Goal: Task Accomplishment & Management: Complete application form

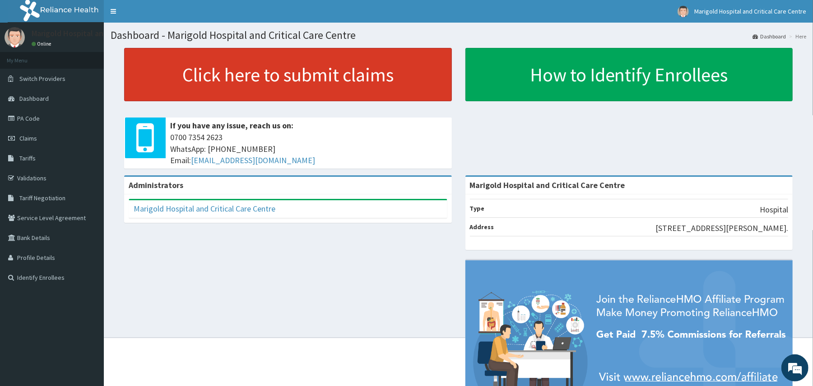
click at [280, 76] on link "Click here to submit claims" at bounding box center [288, 74] width 328 height 53
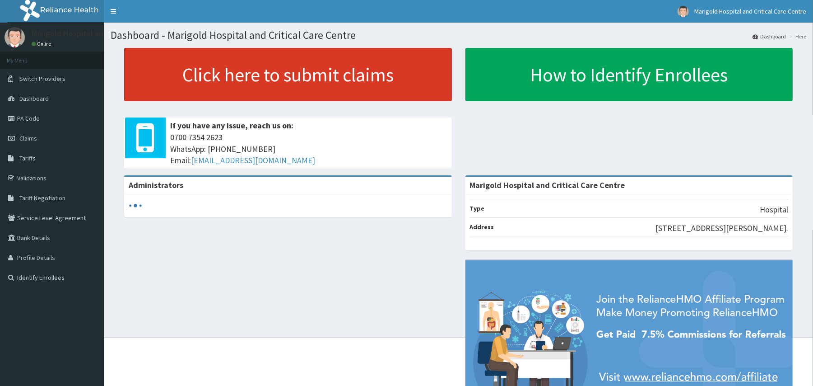
drag, startPoint x: 28, startPoint y: 156, endPoint x: 212, endPoint y: 76, distance: 200.6
click at [28, 156] on span "Tariffs" at bounding box center [27, 158] width 16 height 8
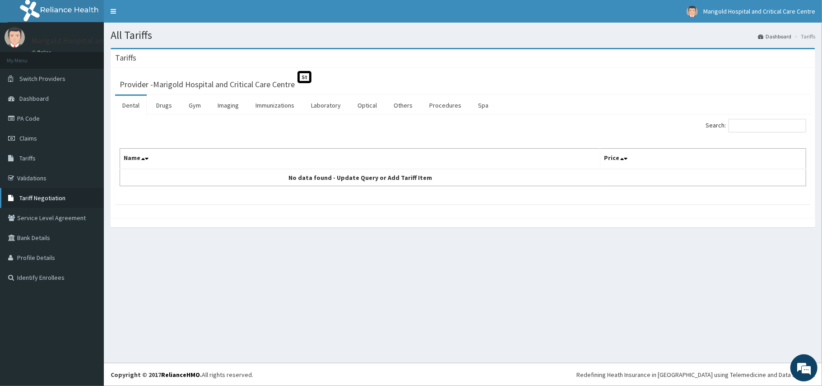
click at [25, 192] on link "Tariff Negotiation" at bounding box center [52, 198] width 104 height 20
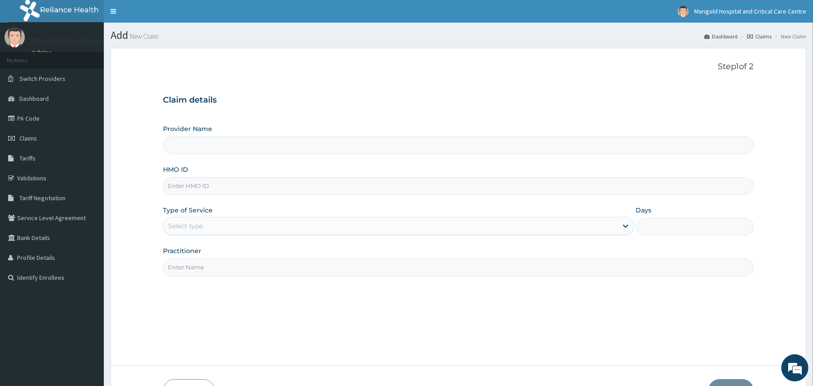
type input "Marigold Hospital and Critical Care Centre"
paste input "AZG/10129/A"
type input "AZG/10129/A"
click at [239, 190] on input "AZG/10129/A" at bounding box center [458, 186] width 590 height 18
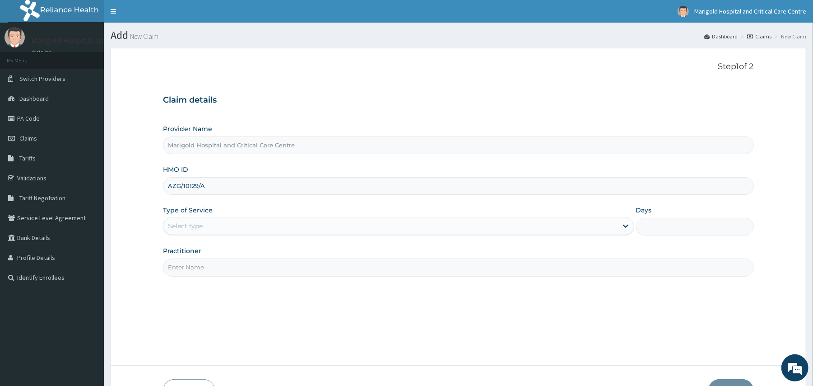
click at [239, 190] on input "AZG/10129/A" at bounding box center [458, 186] width 590 height 18
click at [213, 191] on input "tpe/10022/b" at bounding box center [458, 186] width 590 height 18
type input "tpe/10022/b"
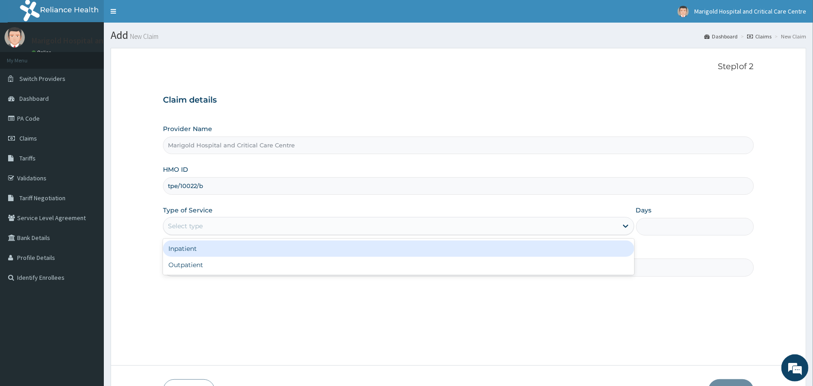
click at [209, 223] on div "Select type" at bounding box center [390, 225] width 454 height 14
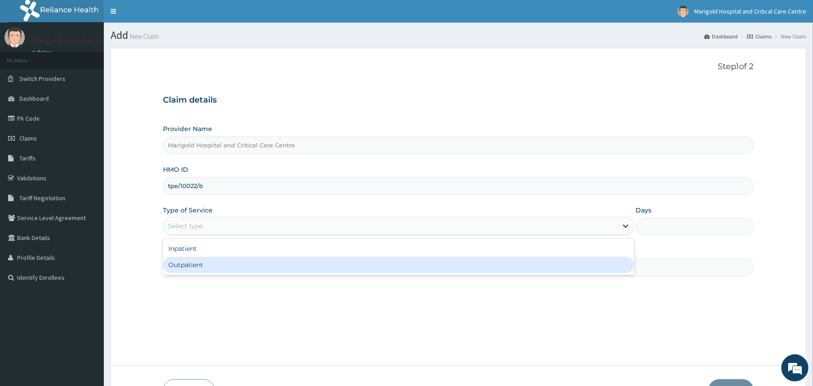
click at [197, 263] on div "Outpatient" at bounding box center [398, 264] width 471 height 16
type input "1"
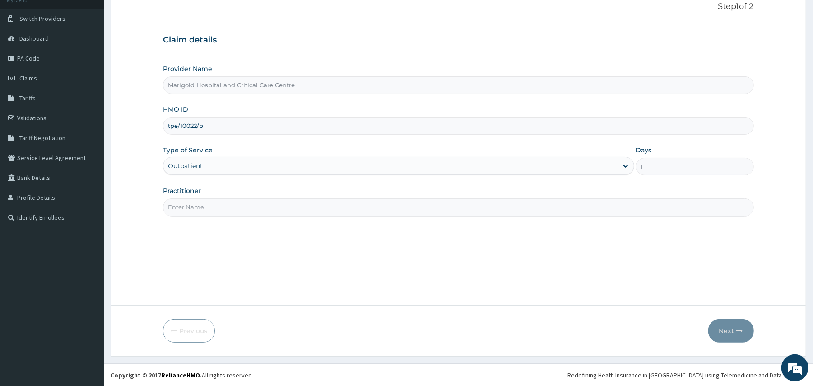
scroll to position [60, 0]
click at [219, 214] on input "Practitioner" at bounding box center [458, 207] width 590 height 18
type input "oyerinde"
click at [721, 330] on button "Next" at bounding box center [731, 329] width 46 height 23
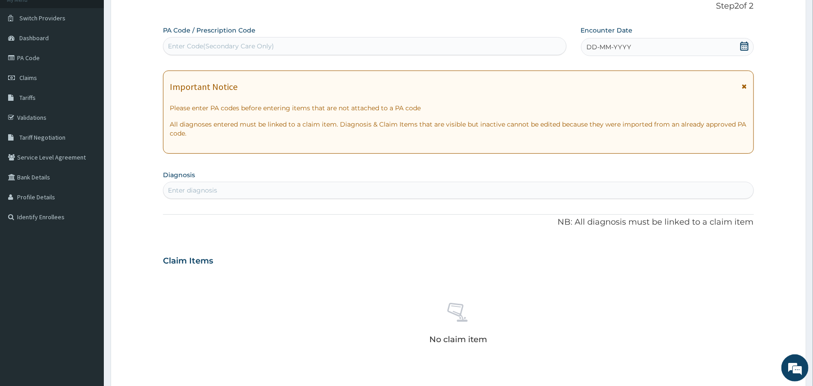
click at [216, 49] on div "Enter Code(Secondary Care Only)" at bounding box center [221, 46] width 106 height 9
paste input "PA/D249B4"
type input "PA/D249B4"
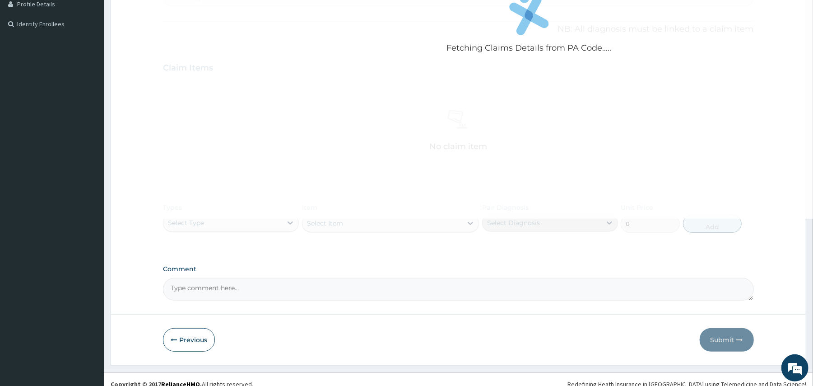
scroll to position [264, 0]
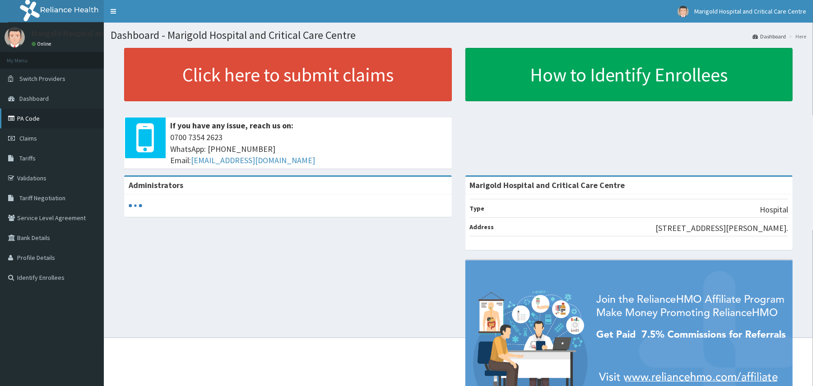
click at [36, 114] on link "PA Code" at bounding box center [52, 118] width 104 height 20
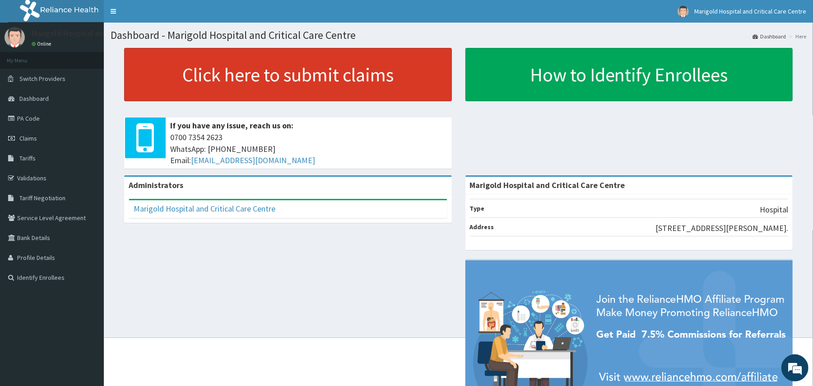
click at [268, 80] on link "Click here to submit claims" at bounding box center [288, 74] width 328 height 53
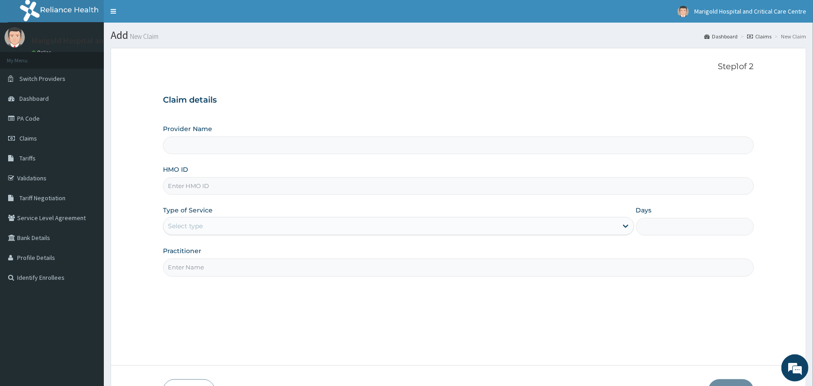
paste input "TPE/10022/B"
type input "TPE/10022/B"
type input "Marigold Hospital and Critical Care Centre"
type input "TPE/10022/B"
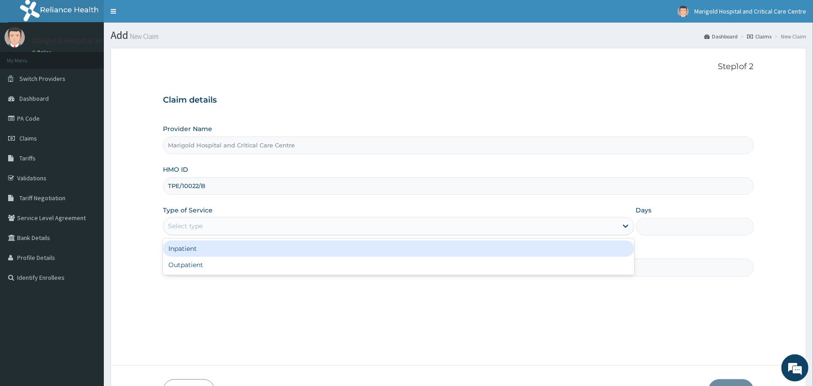
click at [229, 232] on div "Select type" at bounding box center [390, 225] width 454 height 14
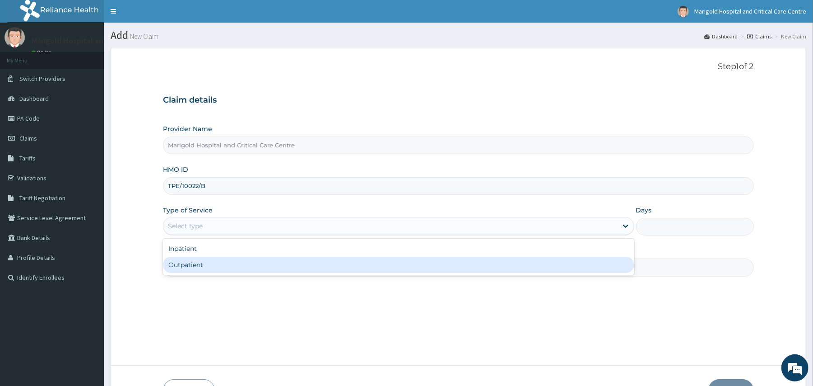
click at [226, 259] on div "Outpatient" at bounding box center [398, 264] width 471 height 16
type input "1"
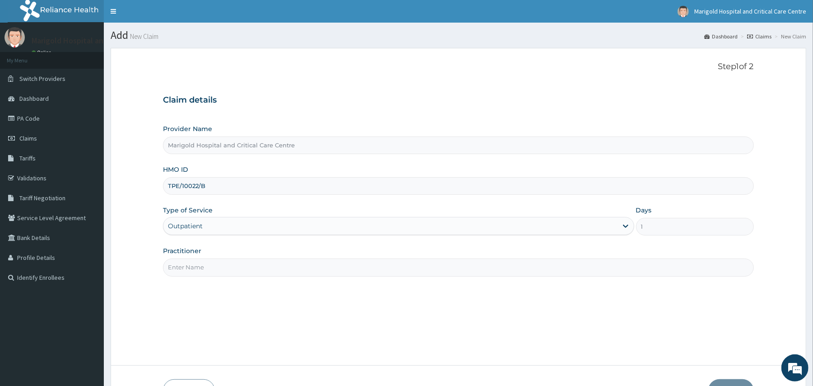
click at [270, 270] on input "Practitioner" at bounding box center [458, 267] width 590 height 18
click at [269, 270] on input "Practitioner" at bounding box center [458, 267] width 590 height 18
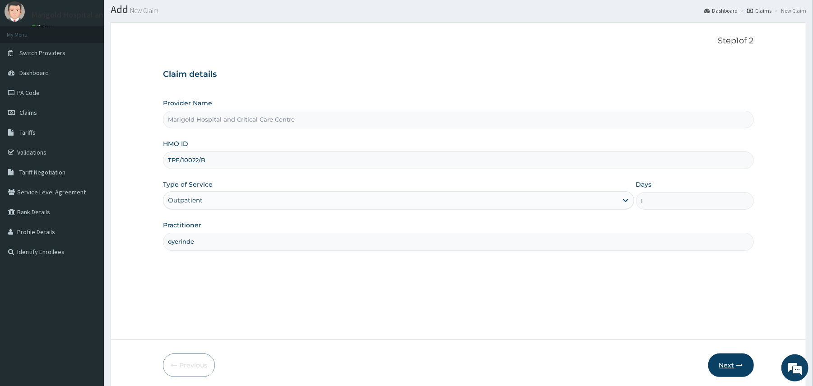
scroll to position [60, 0]
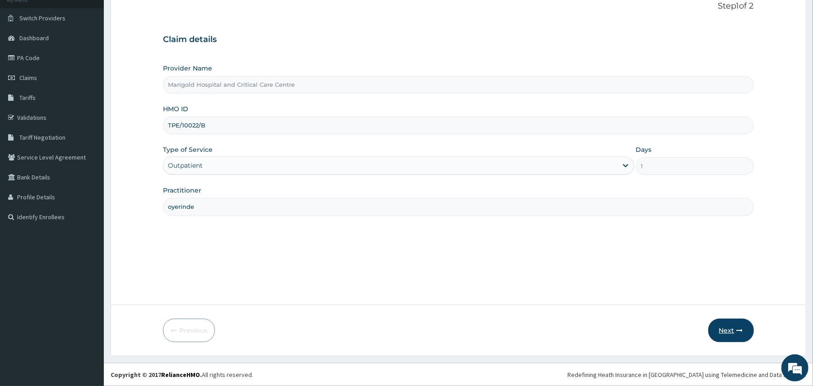
type input "oyerinde"
click at [712, 331] on button "Next" at bounding box center [731, 329] width 46 height 23
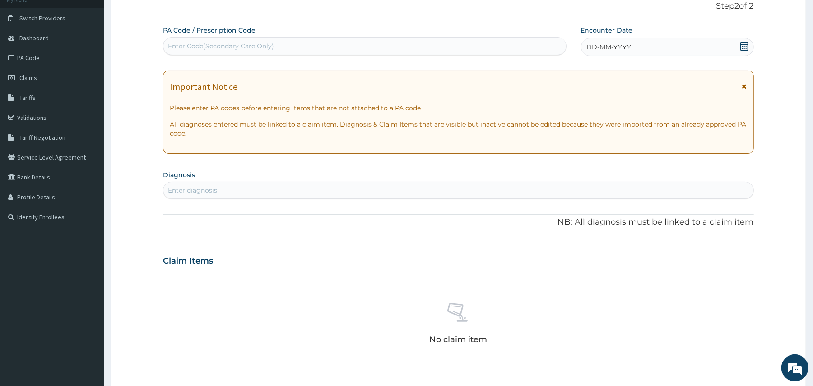
click at [787, 315] on form "Step 2 of 2 PA Code / Prescription Code Enter Code(Secondary Care Only) Encount…" at bounding box center [459, 272] width 696 height 571
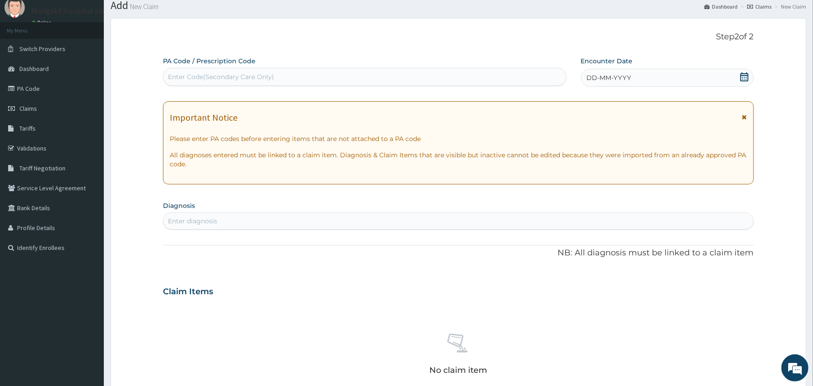
scroll to position [0, 0]
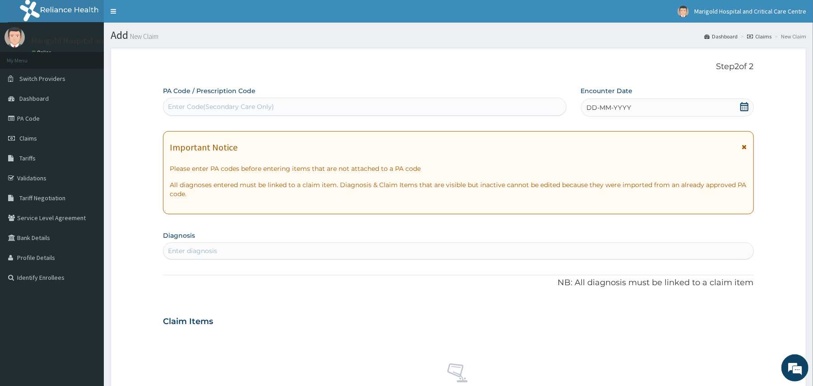
click at [322, 102] on div "Enter Code(Secondary Care Only)" at bounding box center [364, 106] width 402 height 14
paste input "PA/D249B4"
type input "PA/D249B4"
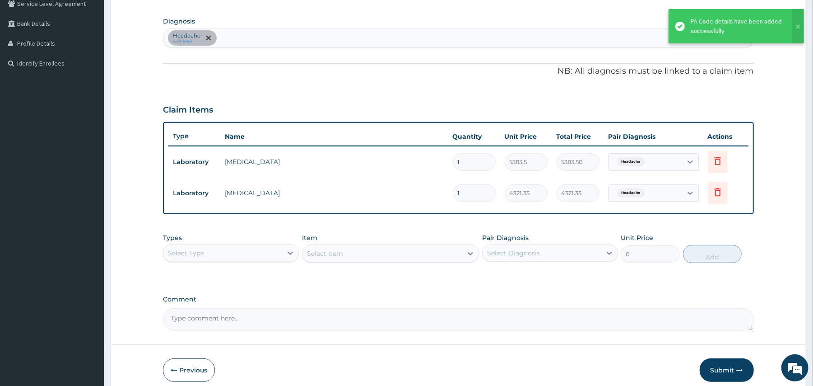
scroll to position [154, 0]
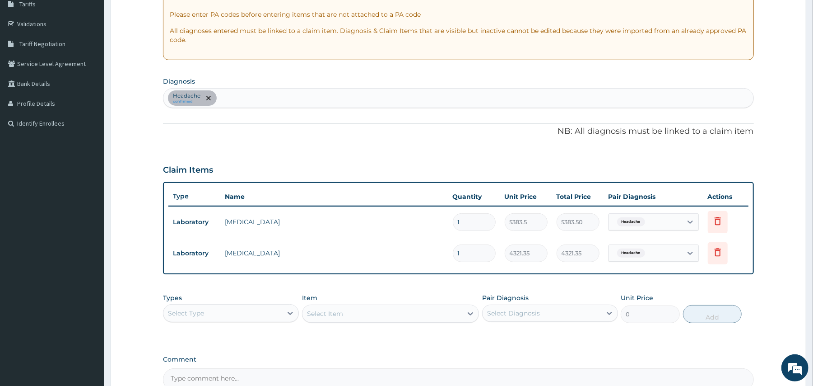
click at [312, 101] on div "Headache confirmed" at bounding box center [458, 97] width 590 height 19
type input "malaria"
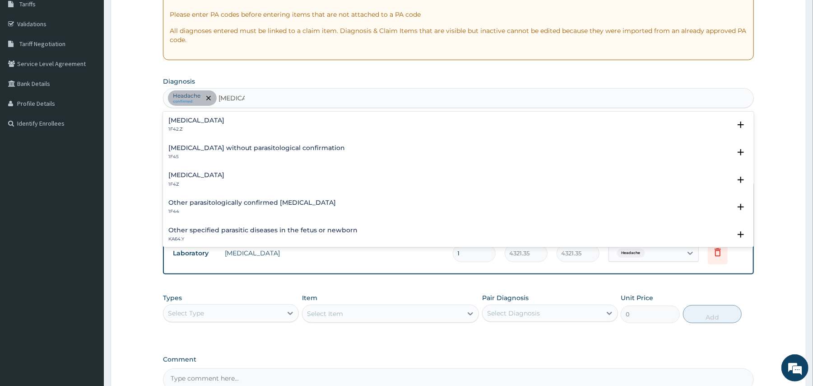
drag, startPoint x: 266, startPoint y: 175, endPoint x: 259, endPoint y: 182, distance: 9.9
click at [259, 182] on div "Malaria, unspecified 1F4Z" at bounding box center [458, 180] width 580 height 16
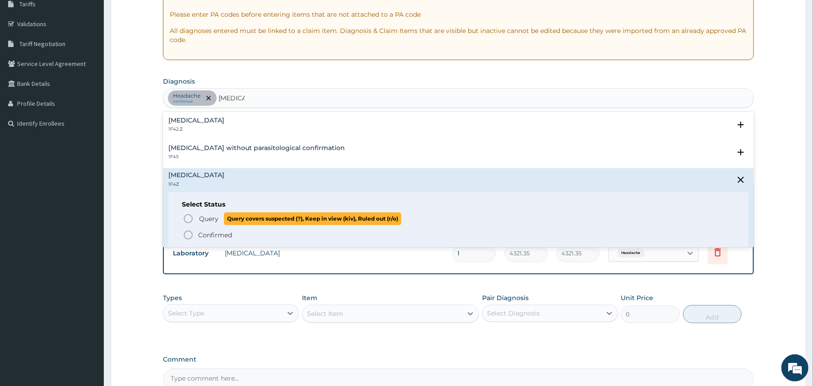
click at [200, 219] on span "Query" at bounding box center [208, 218] width 19 height 9
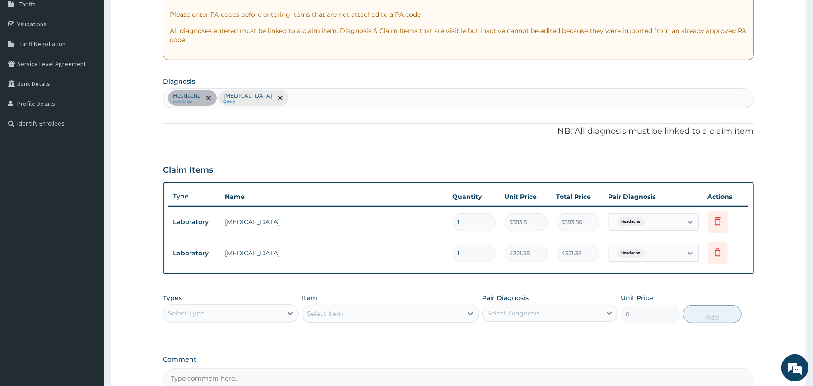
scroll to position [254, 0]
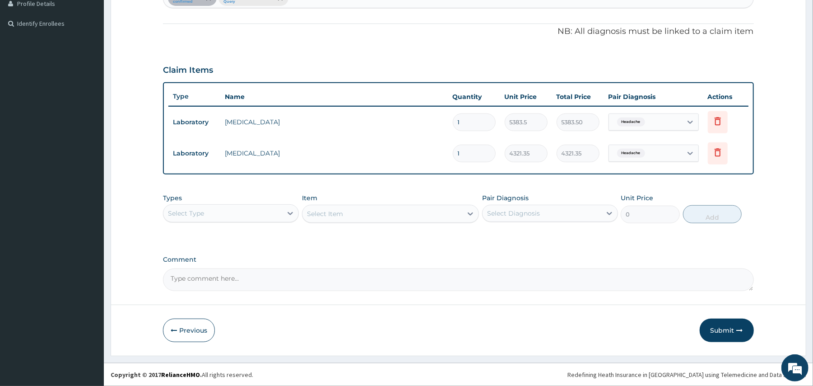
click at [220, 208] on div "Select Type" at bounding box center [222, 213] width 119 height 14
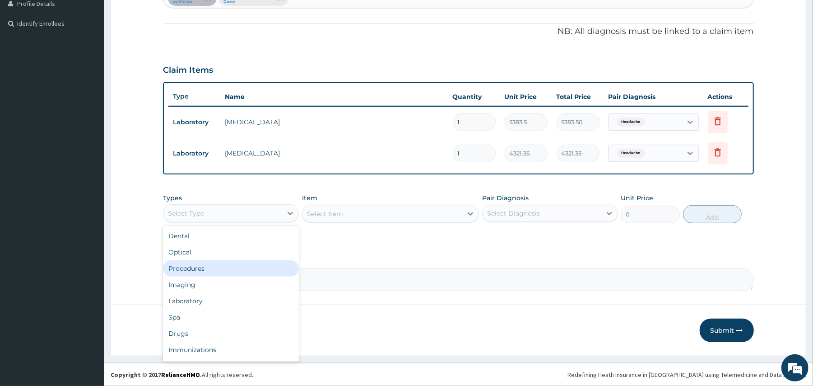
click at [218, 269] on div "Procedures" at bounding box center [231, 268] width 136 height 16
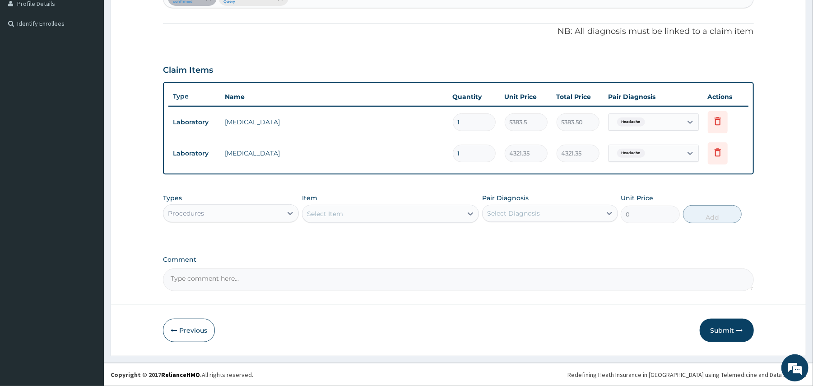
click at [347, 215] on div "Select Item" at bounding box center [382, 213] width 160 height 14
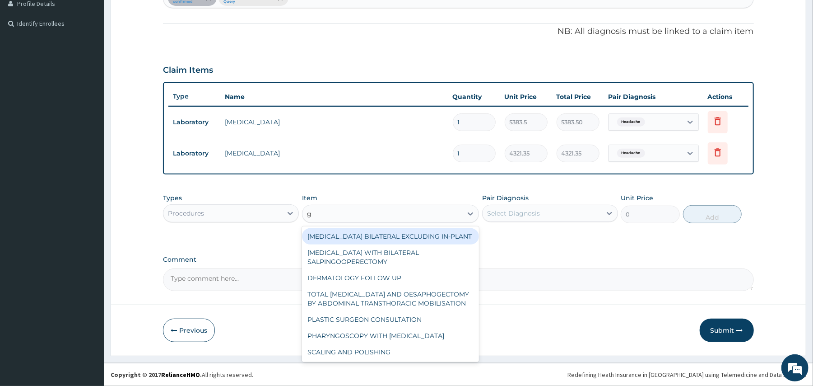
type input "gp"
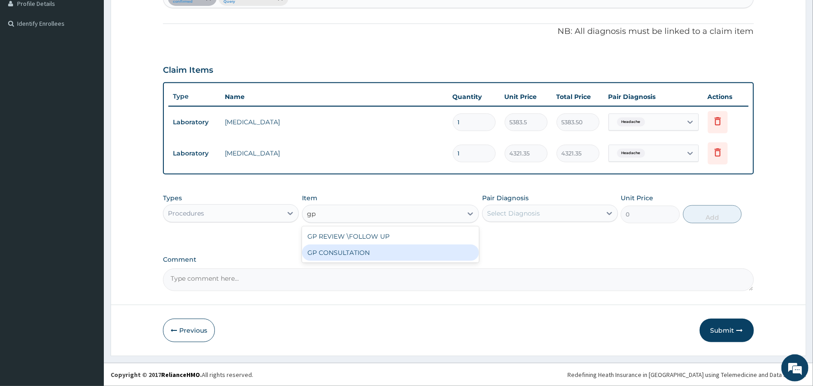
drag, startPoint x: 347, startPoint y: 247, endPoint x: 427, endPoint y: 227, distance: 82.1
click at [347, 248] on div "GP CONSULTATION" at bounding box center [390, 252] width 177 height 16
type input "7125"
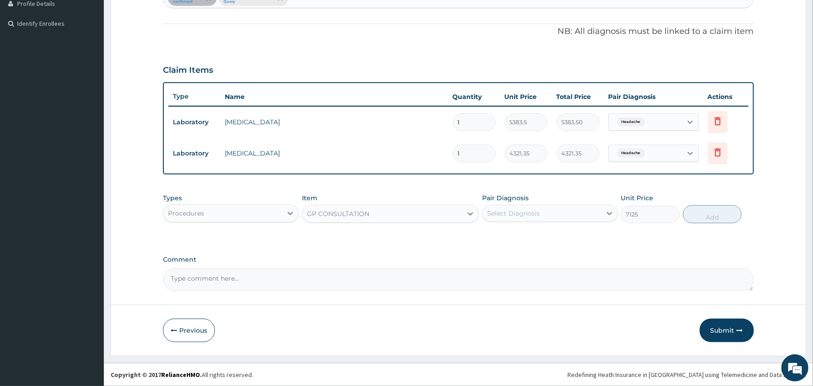
click at [532, 203] on div "Pair Diagnosis Select Diagnosis" at bounding box center [550, 208] width 136 height 30
click at [521, 214] on div "Select Diagnosis" at bounding box center [513, 213] width 53 height 9
click at [524, 234] on label "Headache" at bounding box center [513, 235] width 33 height 9
checkbox input "true"
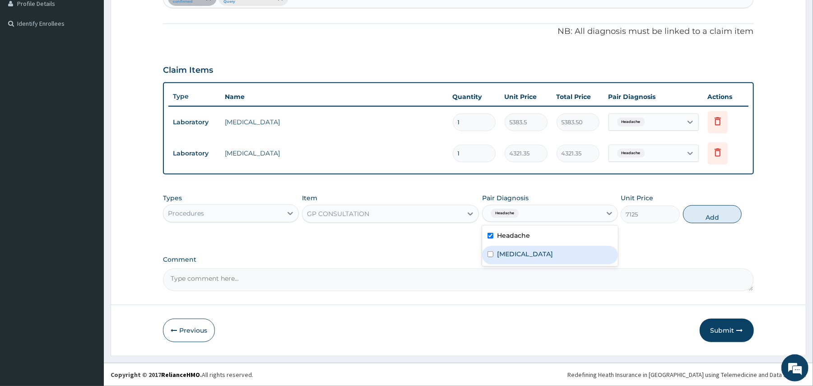
drag, startPoint x: 528, startPoint y: 256, endPoint x: 545, endPoint y: 257, distance: 17.7
click at [528, 257] on label "Malaria, unspecified" at bounding box center [525, 253] width 56 height 9
checkbox input "true"
click at [703, 218] on button "Add" at bounding box center [712, 214] width 59 height 18
type input "0"
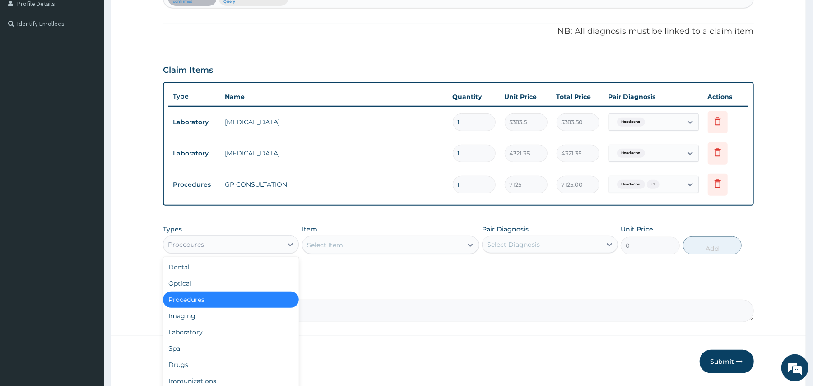
click at [215, 251] on div "Procedures" at bounding box center [222, 244] width 119 height 14
click at [210, 334] on div "Laboratory" at bounding box center [231, 332] width 136 height 16
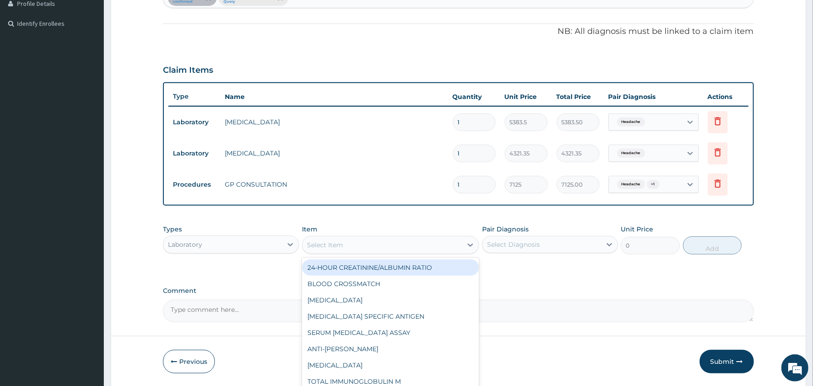
click at [345, 246] on div "Select Item" at bounding box center [382, 244] width 160 height 14
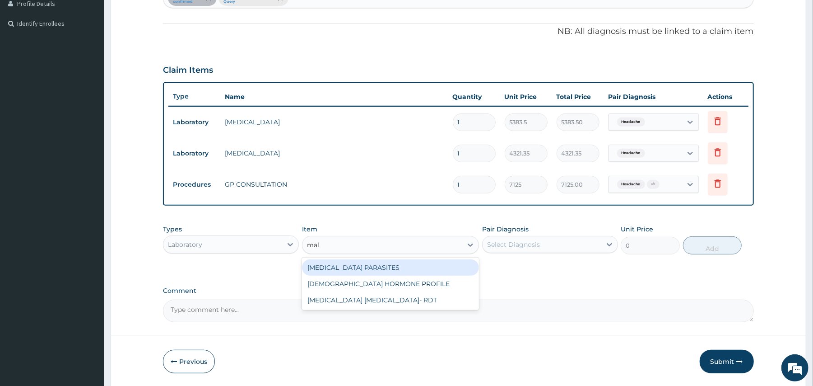
type input "mala"
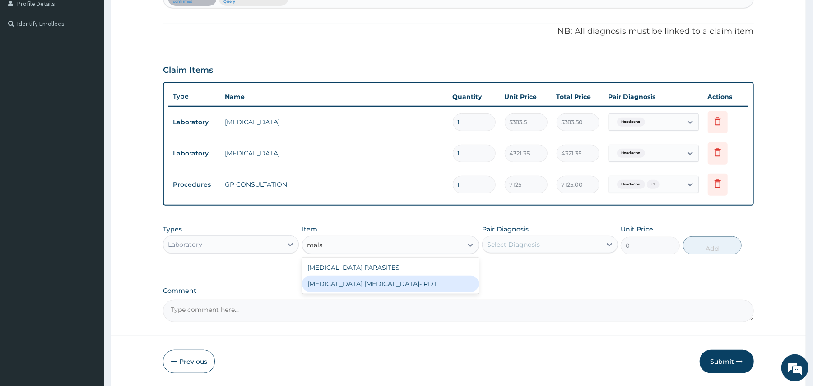
click at [374, 286] on div "MALARIA PARASITE- RDT" at bounding box center [390, 283] width 177 height 16
type input "4321.35"
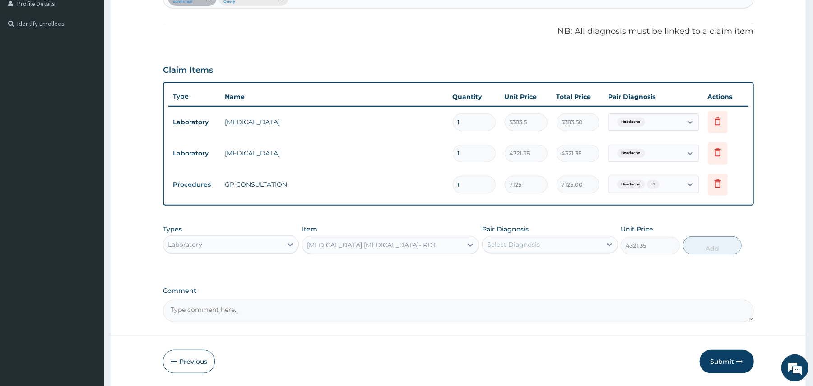
click at [562, 254] on div "Pair Diagnosis Select Diagnosis" at bounding box center [550, 239] width 136 height 30
click at [557, 243] on div "Select Diagnosis" at bounding box center [542, 244] width 119 height 14
click at [534, 279] on div "Malaria, unspecified" at bounding box center [550, 286] width 136 height 19
checkbox input "true"
click at [711, 248] on button "Add" at bounding box center [712, 245] width 59 height 18
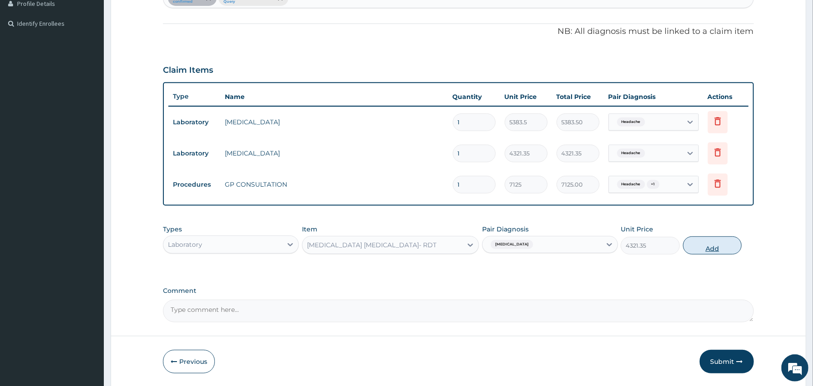
type input "0"
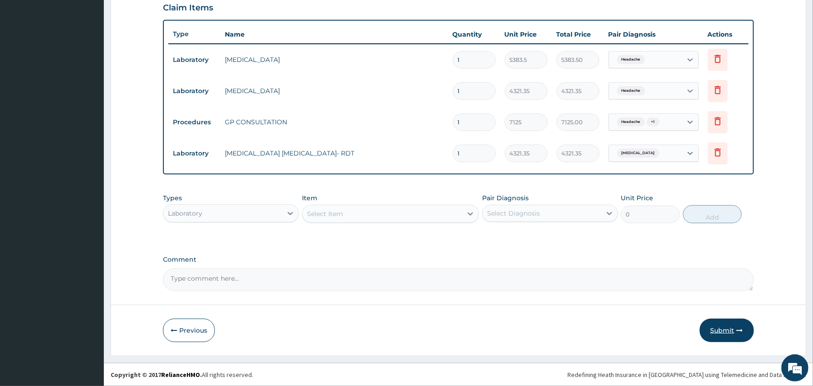
click at [725, 333] on button "Submit" at bounding box center [727, 329] width 54 height 23
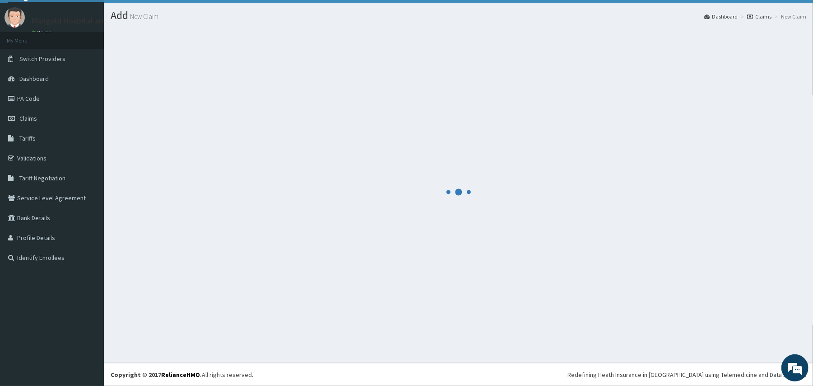
scroll to position [20, 0]
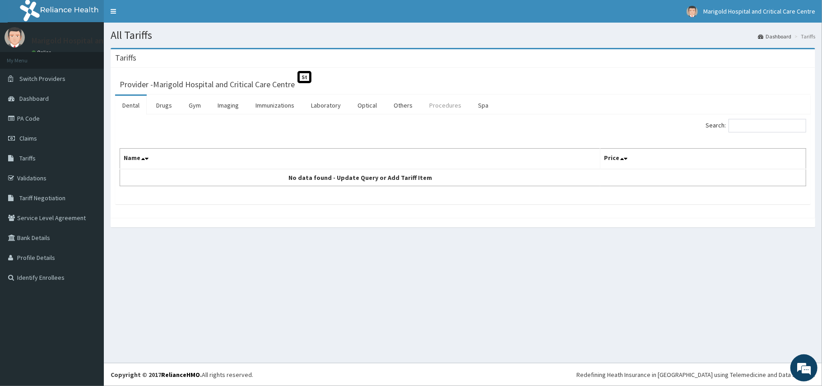
click at [437, 107] on link "Procedures" at bounding box center [445, 105] width 46 height 19
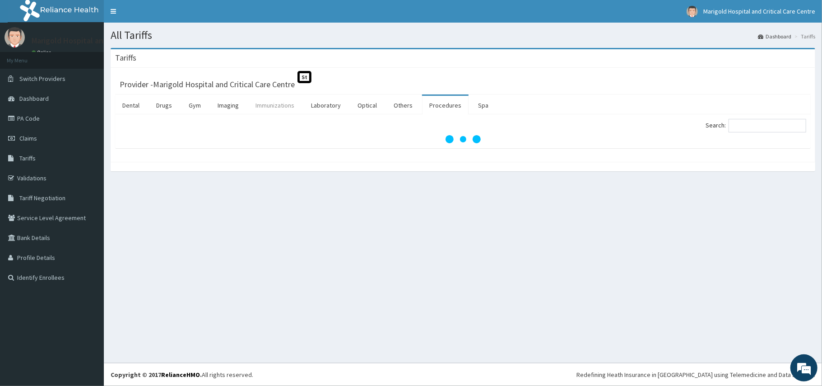
click at [288, 107] on link "Immunizations" at bounding box center [274, 105] width 53 height 19
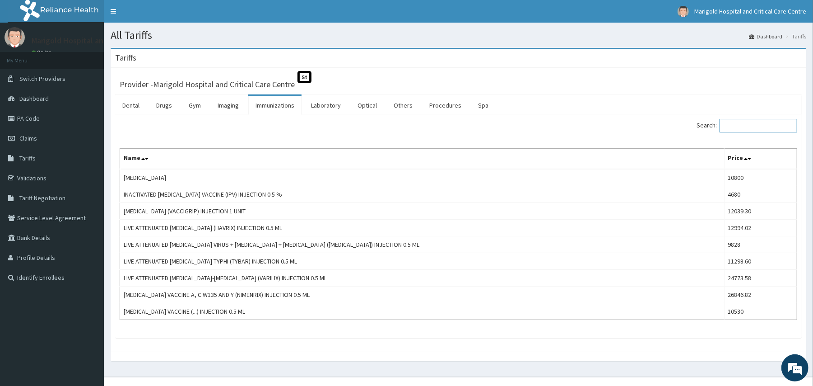
click at [741, 125] on input "Search:" at bounding box center [759, 126] width 78 height 14
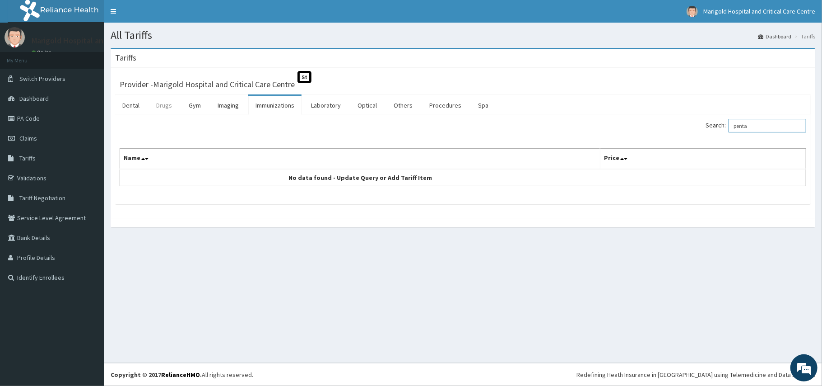
type input "penta"
click at [159, 107] on link "Drugs" at bounding box center [164, 105] width 30 height 19
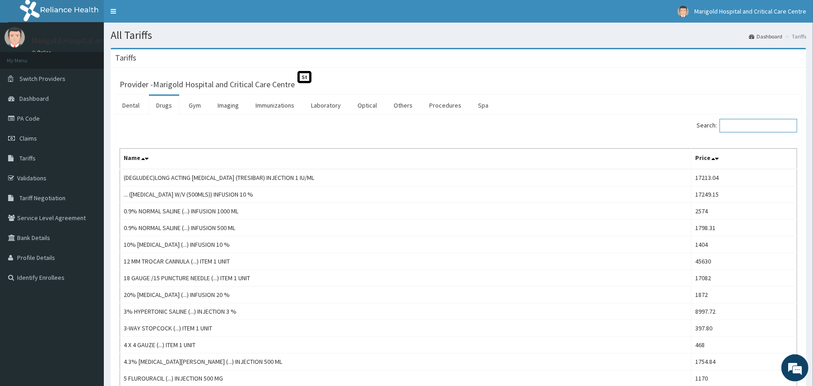
click at [748, 129] on input "Search:" at bounding box center [759, 126] width 78 height 14
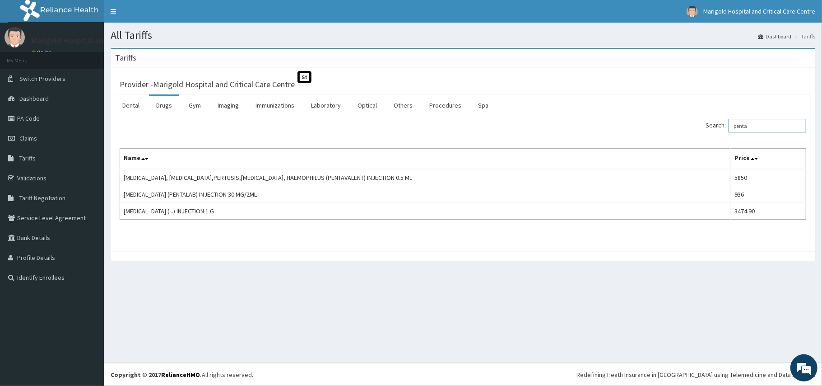
click at [762, 125] on input "penta" at bounding box center [768, 126] width 78 height 14
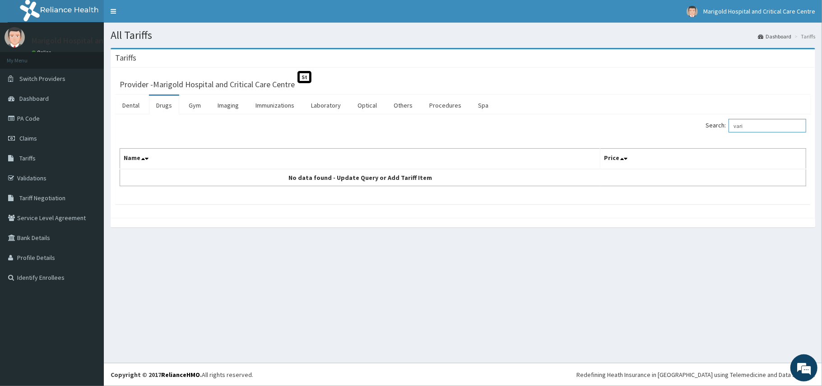
click at [761, 121] on input "vari" at bounding box center [768, 126] width 78 height 14
type input "chick"
click at [271, 108] on link "Immunizations" at bounding box center [274, 105] width 53 height 19
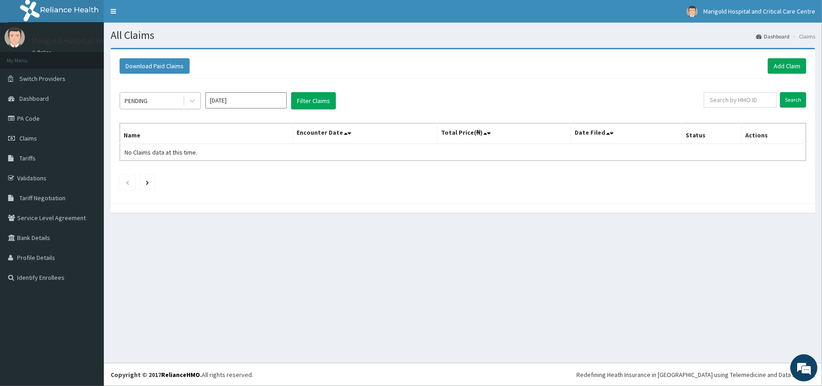
click at [179, 108] on div "PENDING" at bounding box center [151, 100] width 63 height 14
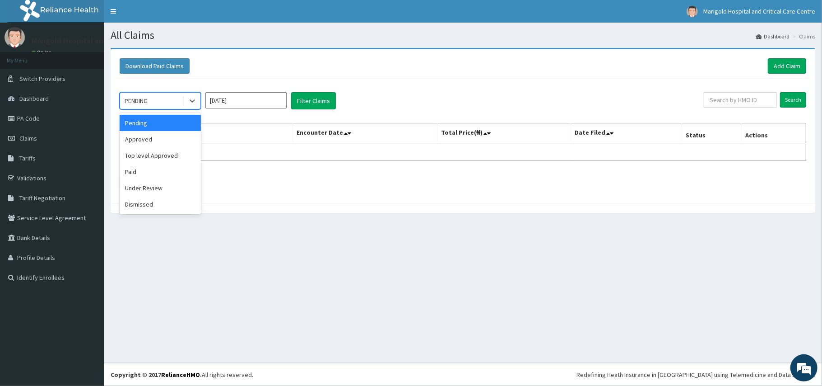
click at [266, 105] on input "[DATE]" at bounding box center [245, 100] width 81 height 16
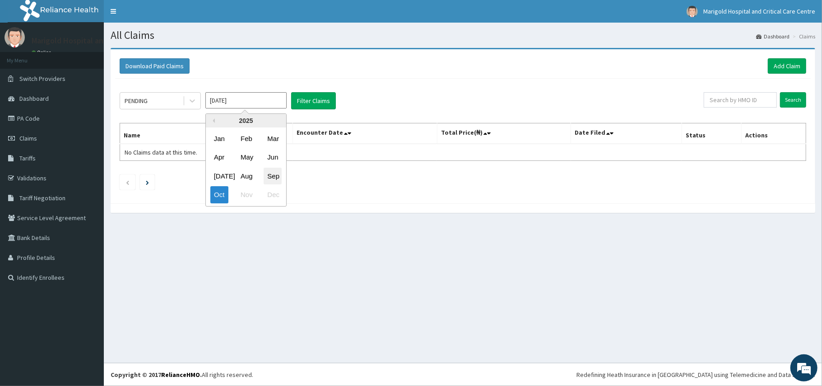
click at [276, 174] on div "Sep" at bounding box center [273, 175] width 18 height 17
type input "[DATE]"
click at [322, 103] on button "Filter Claims" at bounding box center [313, 100] width 45 height 17
